Goal: Task Accomplishment & Management: Use online tool/utility

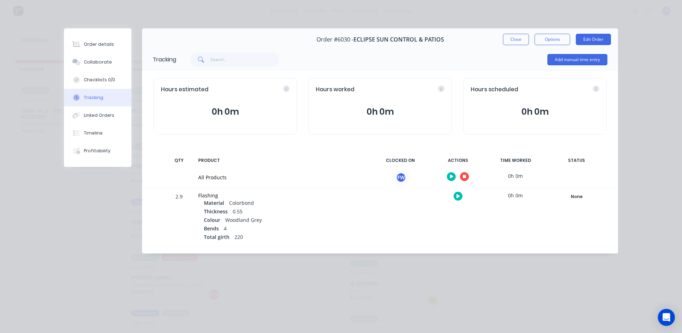
click at [466, 177] on button "button" at bounding box center [464, 176] width 9 height 9
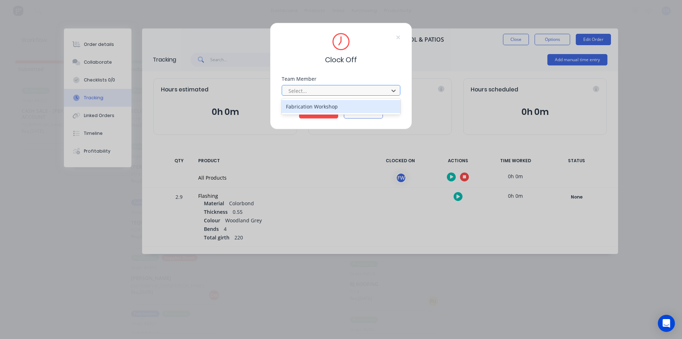
click at [339, 92] on div at bounding box center [336, 90] width 97 height 9
click at [324, 108] on div "Fabrication Workshop" at bounding box center [341, 106] width 119 height 13
click at [324, 113] on button "Clock Off" at bounding box center [318, 112] width 39 height 11
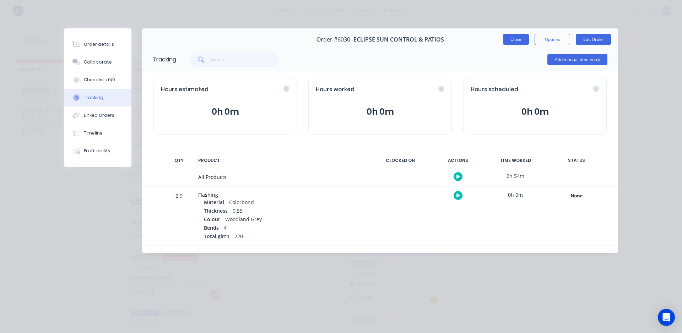
click at [515, 40] on button "Close" at bounding box center [516, 39] width 26 height 11
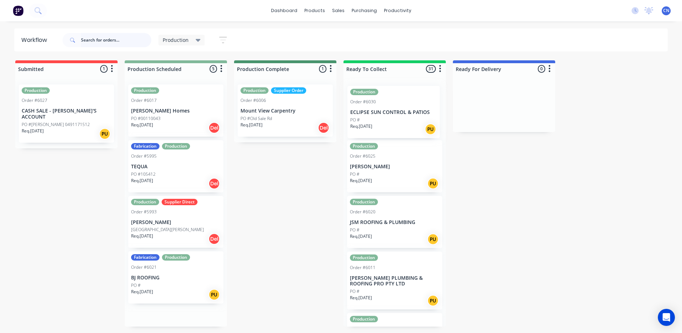
drag, startPoint x: 174, startPoint y: 113, endPoint x: 395, endPoint y: 114, distance: 221.0
click at [395, 114] on div "Submitted 1 Summaries Total order value Invoiced to date To be invoiced Product…" at bounding box center [536, 193] width 1082 height 266
click at [164, 125] on div "Req. [DATE] Del" at bounding box center [176, 128] width 90 height 12
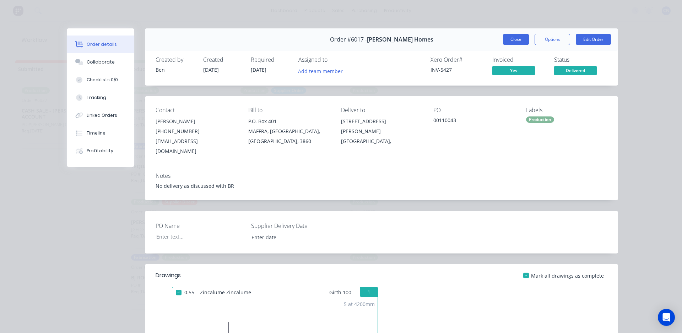
click at [511, 40] on button "Close" at bounding box center [516, 39] width 26 height 11
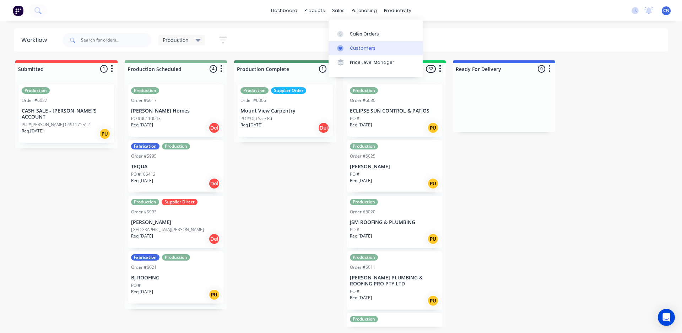
click at [357, 48] on div "Customers" at bounding box center [363, 48] width 26 height 6
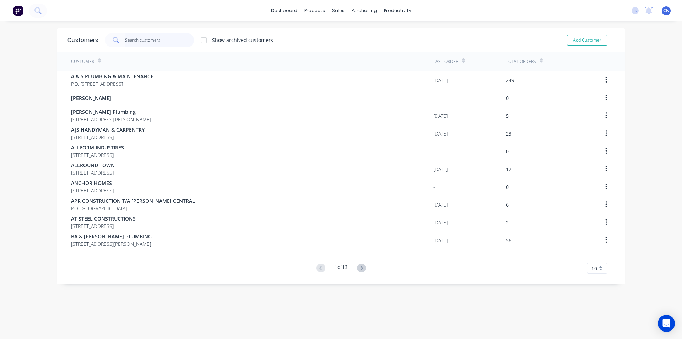
click at [146, 44] on input "text" at bounding box center [159, 40] width 69 height 14
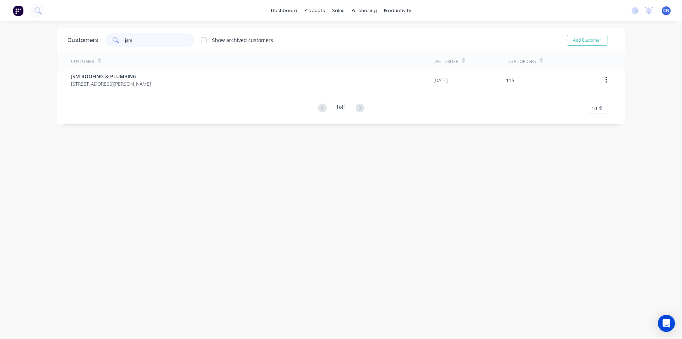
type input "jsm"
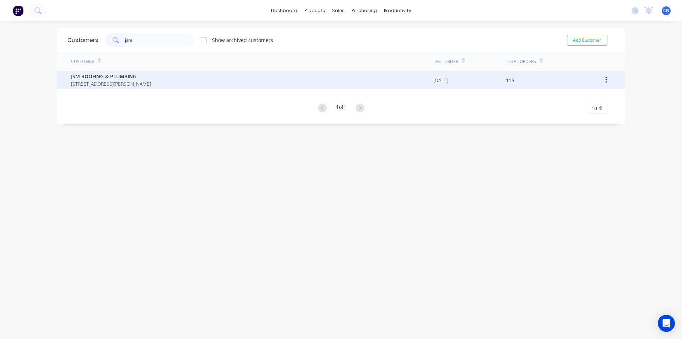
click at [126, 79] on span "JSM ROOFING & PLUMBING" at bounding box center [111, 75] width 80 height 7
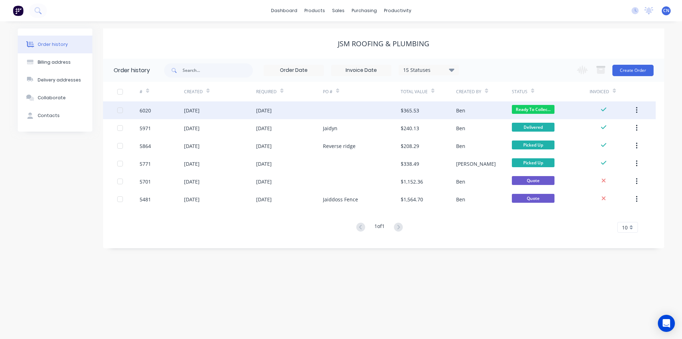
click at [258, 116] on div "[DATE]" at bounding box center [289, 110] width 67 height 18
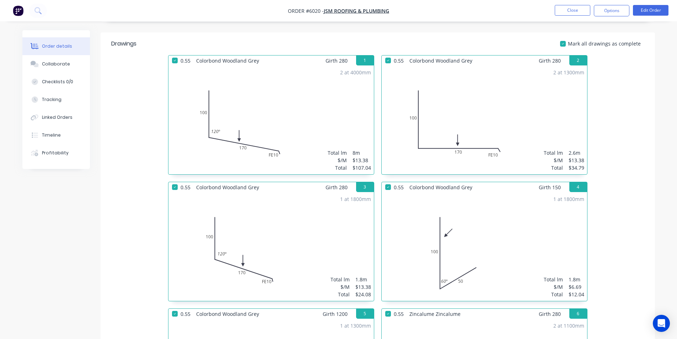
scroll to position [71, 0]
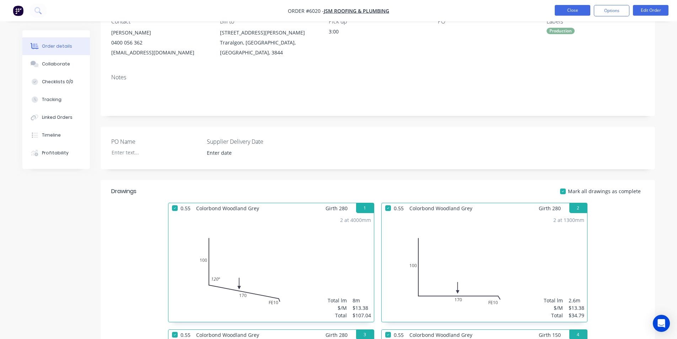
click at [571, 15] on button "Close" at bounding box center [573, 10] width 36 height 11
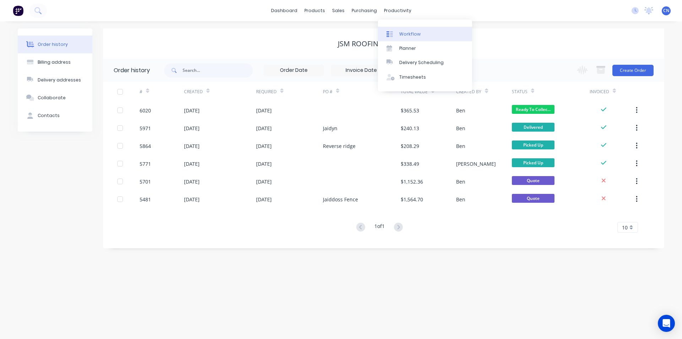
click at [423, 35] on link "Workflow" at bounding box center [425, 34] width 94 height 14
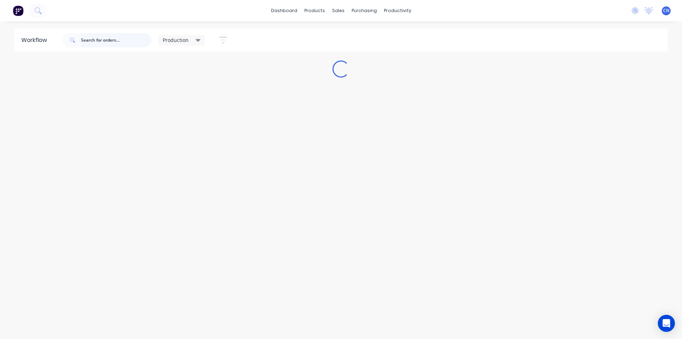
drag, startPoint x: 112, startPoint y: 43, endPoint x: 128, endPoint y: 54, distance: 19.1
click at [112, 42] on input "text" at bounding box center [116, 40] width 70 height 14
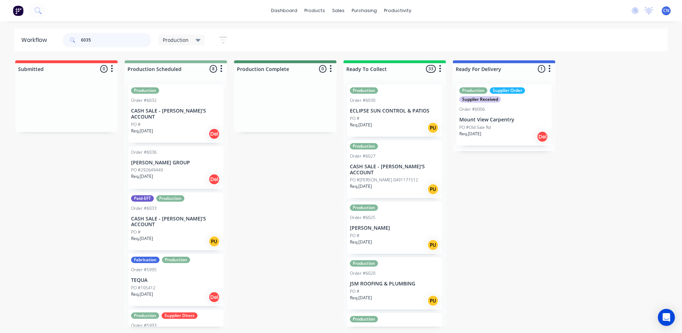
type input "6035"
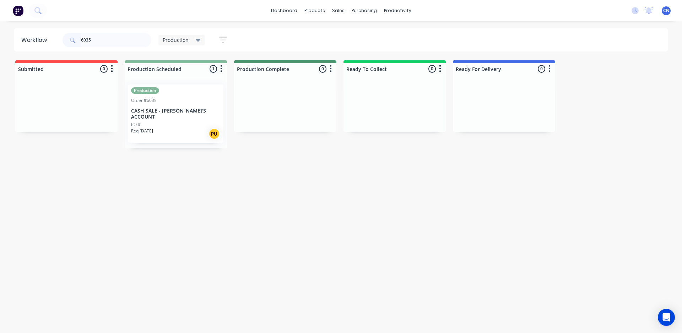
click at [184, 122] on div "PO #" at bounding box center [176, 125] width 90 height 6
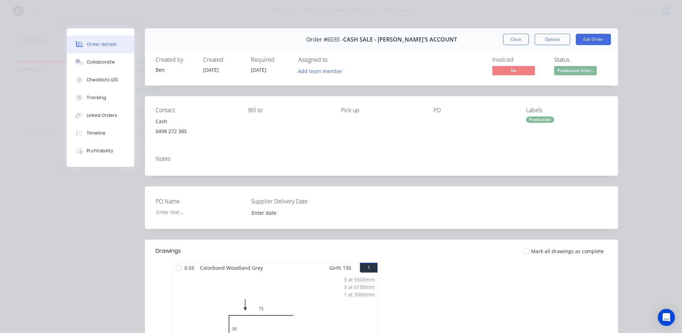
click at [178, 268] on div at bounding box center [179, 268] width 14 height 14
click at [102, 99] on div "Tracking" at bounding box center [97, 98] width 20 height 6
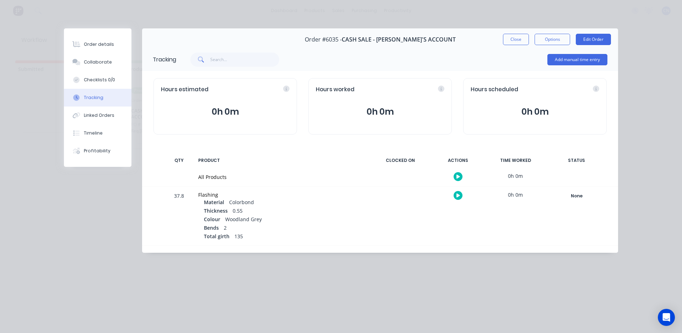
click at [462, 176] on button "button" at bounding box center [458, 176] width 9 height 9
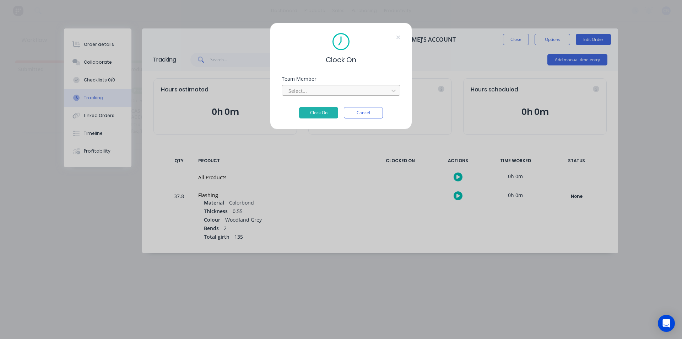
click at [333, 89] on div at bounding box center [336, 90] width 97 height 9
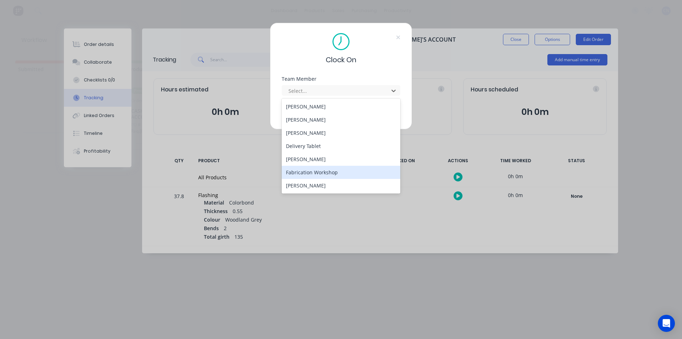
click at [313, 172] on div "Fabrication Workshop" at bounding box center [341, 172] width 119 height 13
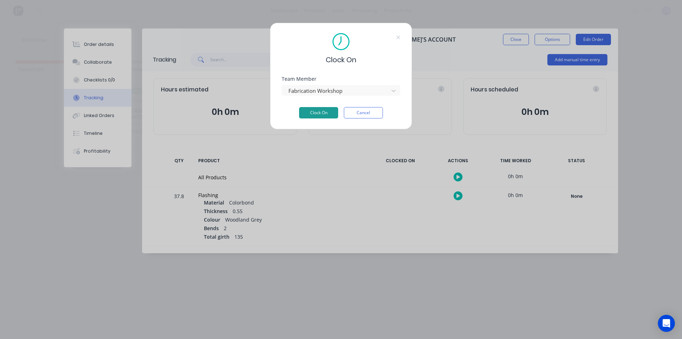
click at [320, 113] on button "Clock On" at bounding box center [318, 112] width 39 height 11
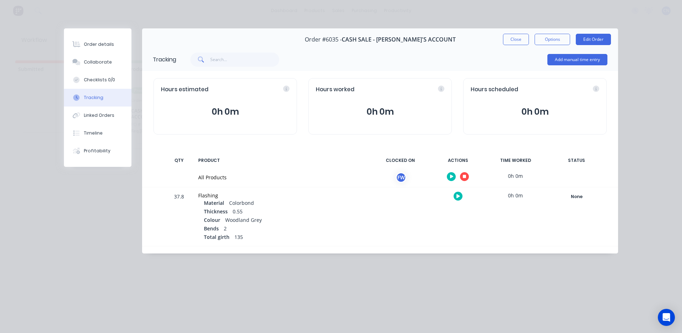
click at [466, 175] on icon "button" at bounding box center [465, 176] width 4 height 5
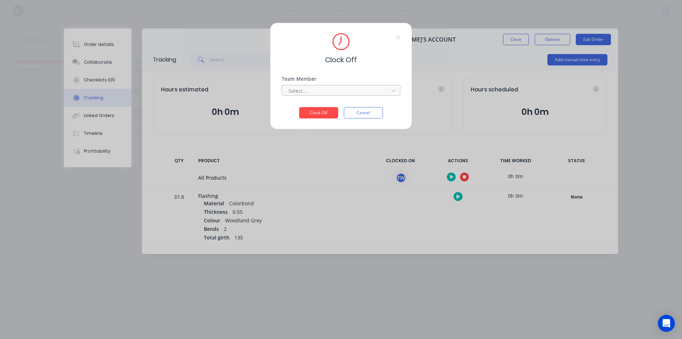
click at [328, 94] on div at bounding box center [336, 90] width 97 height 9
click at [307, 108] on div "Fabrication Workshop" at bounding box center [341, 106] width 119 height 13
click at [313, 113] on button "Clock Off" at bounding box center [318, 112] width 39 height 11
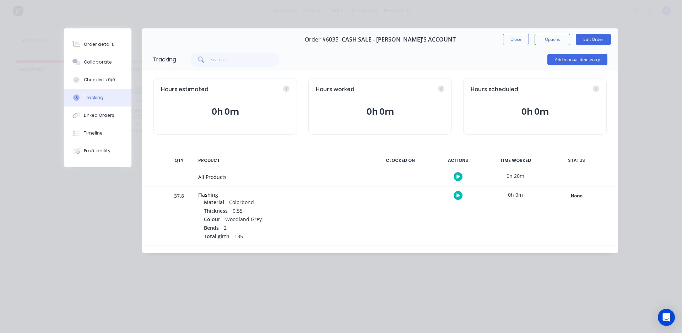
click at [510, 42] on button "Close" at bounding box center [516, 39] width 26 height 11
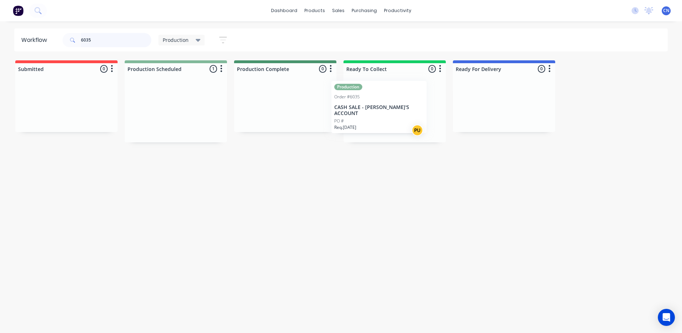
drag, startPoint x: 175, startPoint y: 122, endPoint x: 383, endPoint y: 117, distance: 207.5
click at [383, 117] on div "Submitted 0 Summaries Total order value Invoiced to date To be invoiced Product…" at bounding box center [536, 101] width 1082 height 82
